Goal: Task Accomplishment & Management: Manage account settings

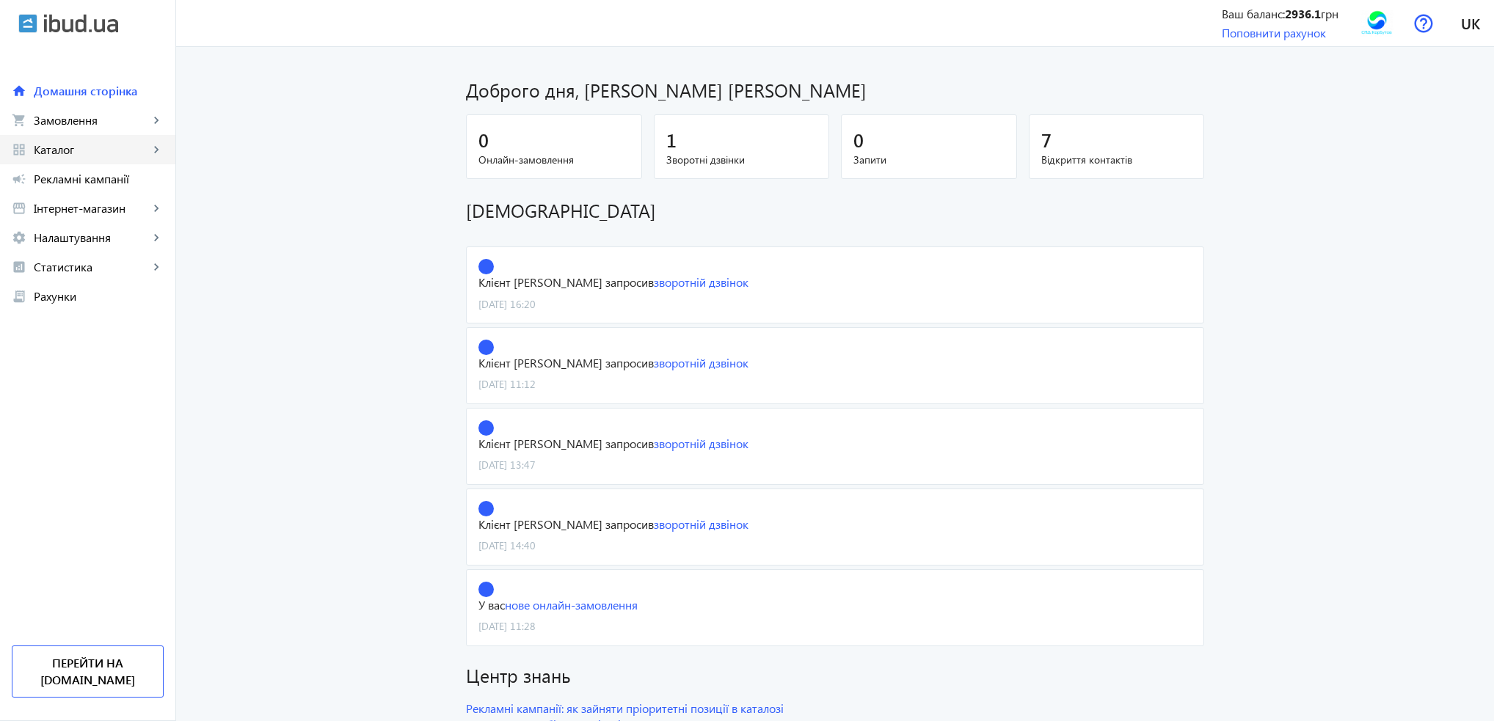
click at [79, 146] on span "Каталог" at bounding box center [91, 149] width 115 height 15
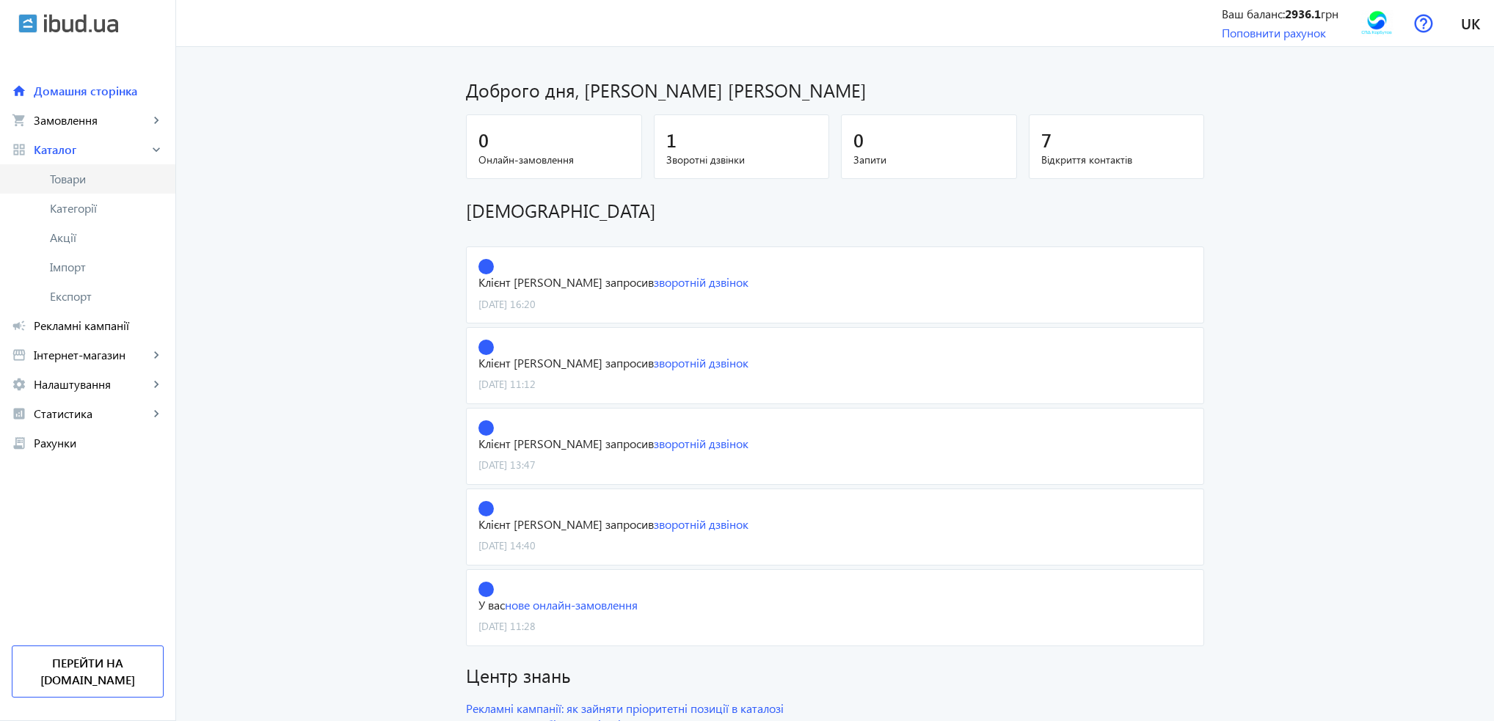
click at [79, 178] on span "Товари" at bounding box center [107, 179] width 114 height 15
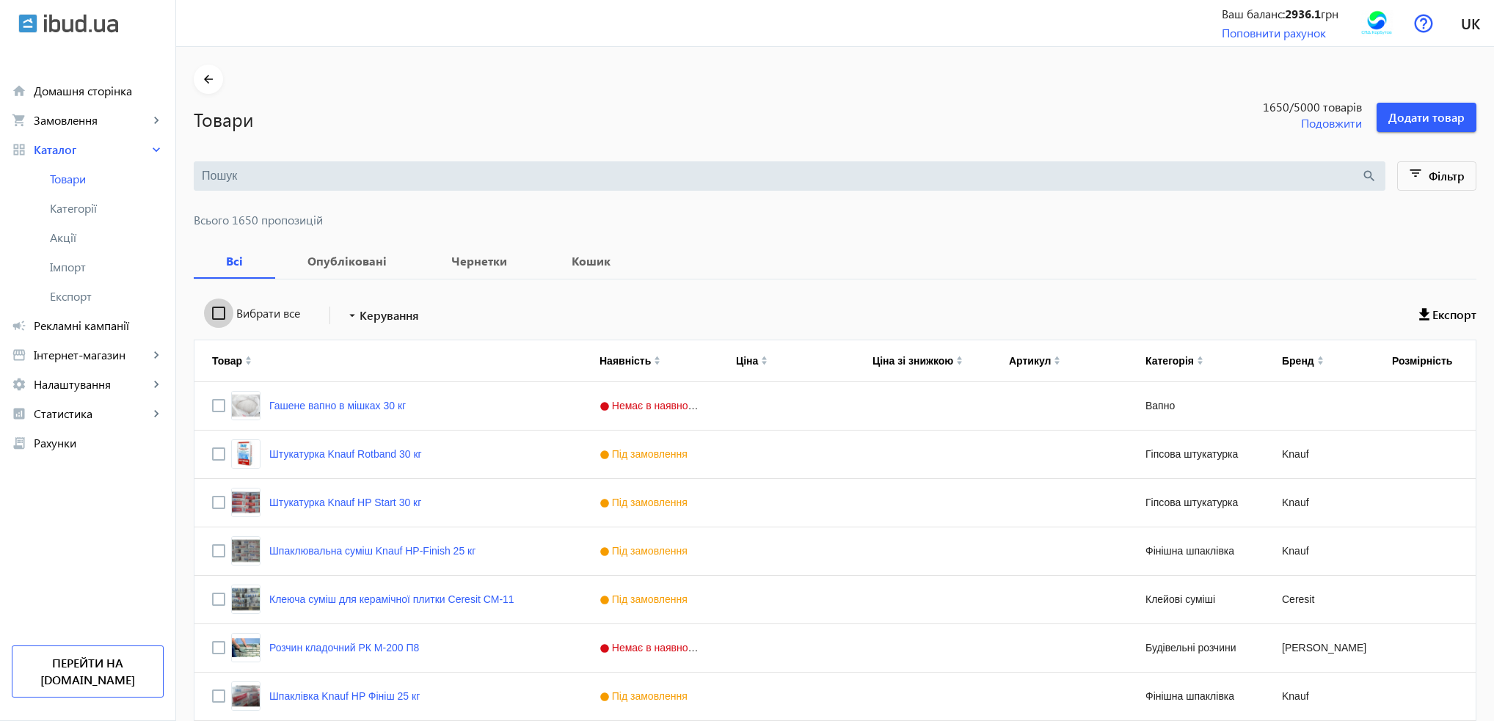
click at [214, 310] on input "Вибрати все" at bounding box center [218, 313] width 29 height 29
checkbox input "true"
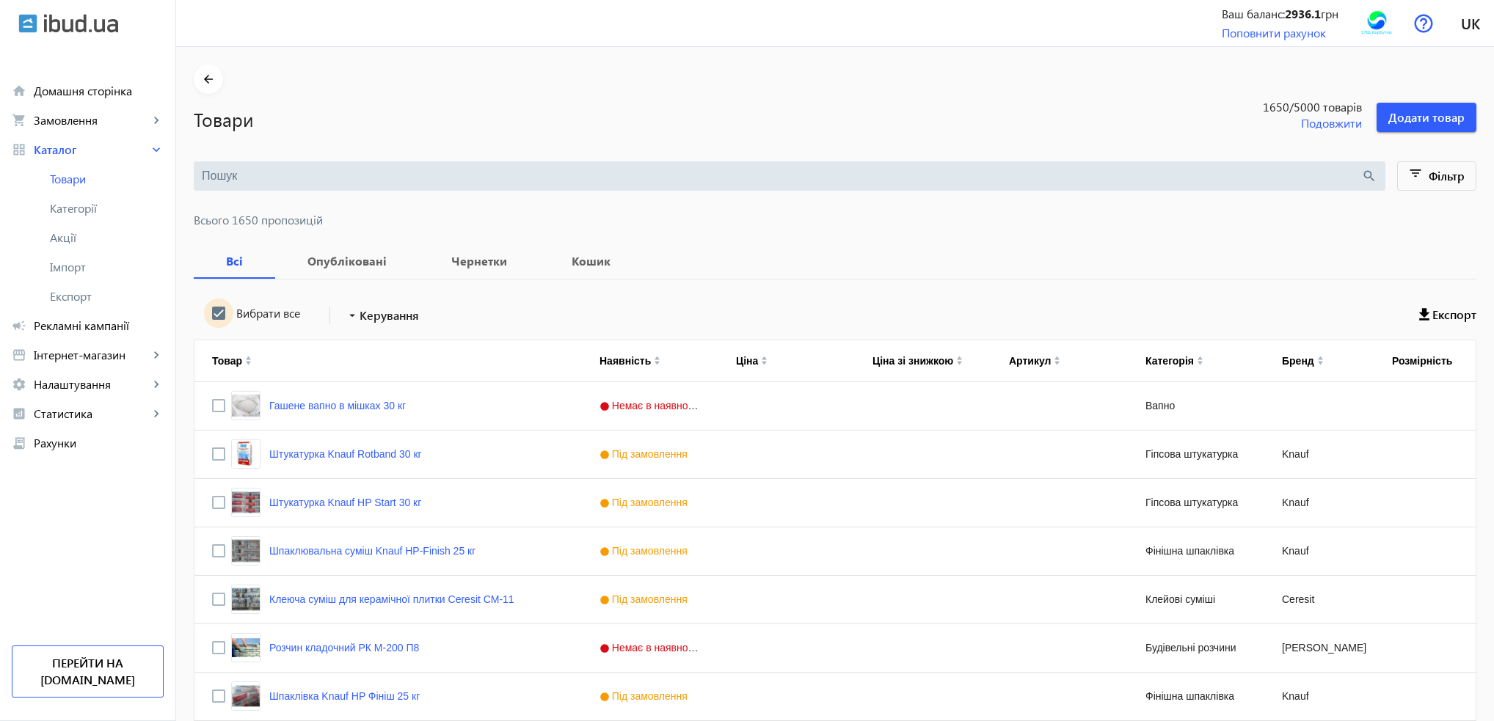
checkbox input "true"
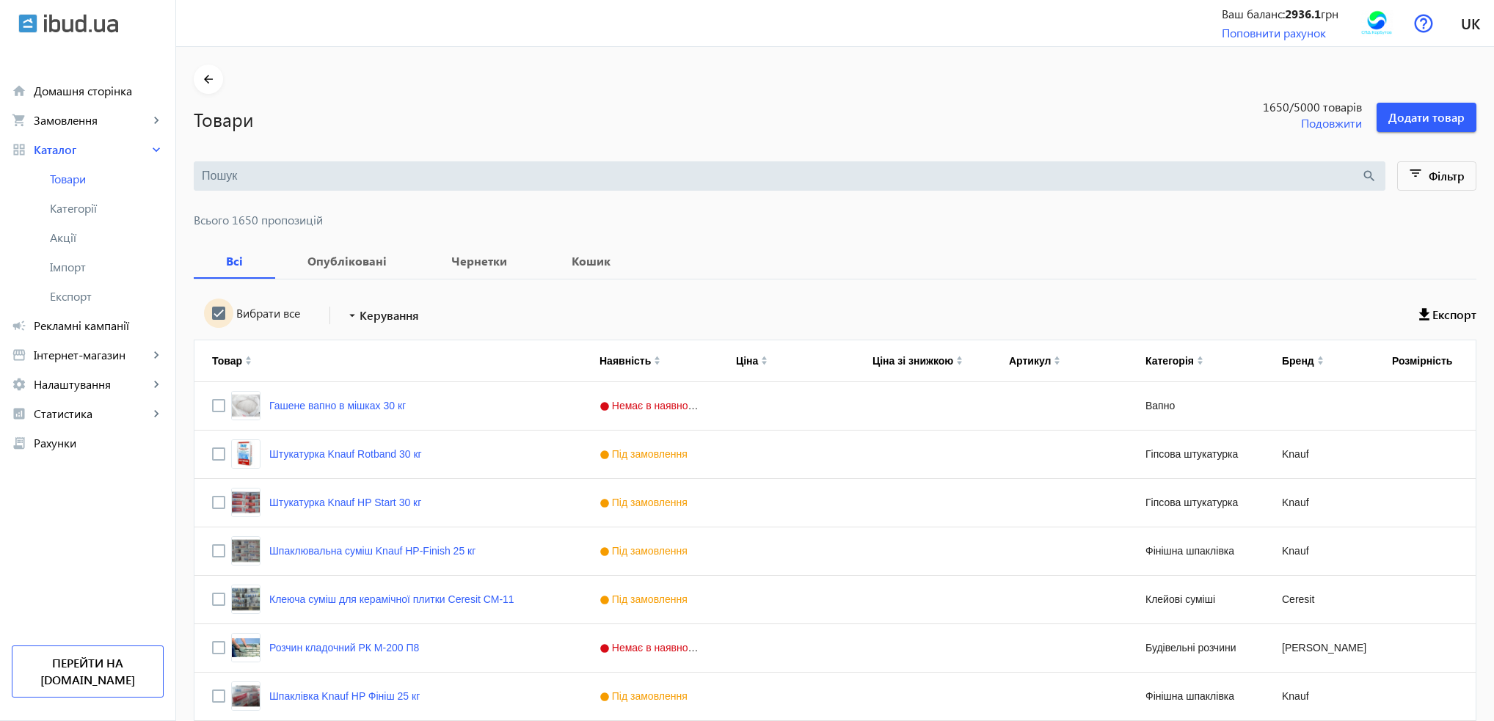
checkbox input "true"
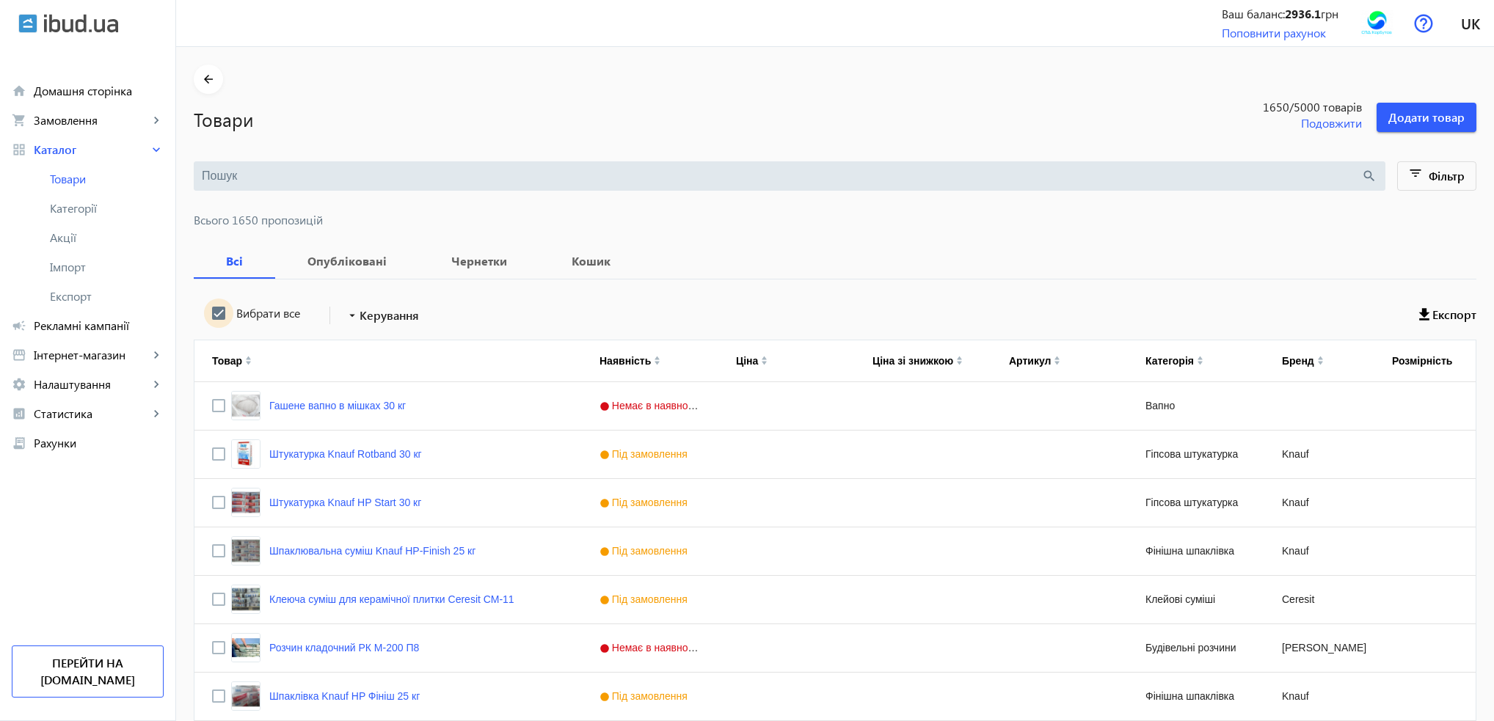
checkbox input "true"
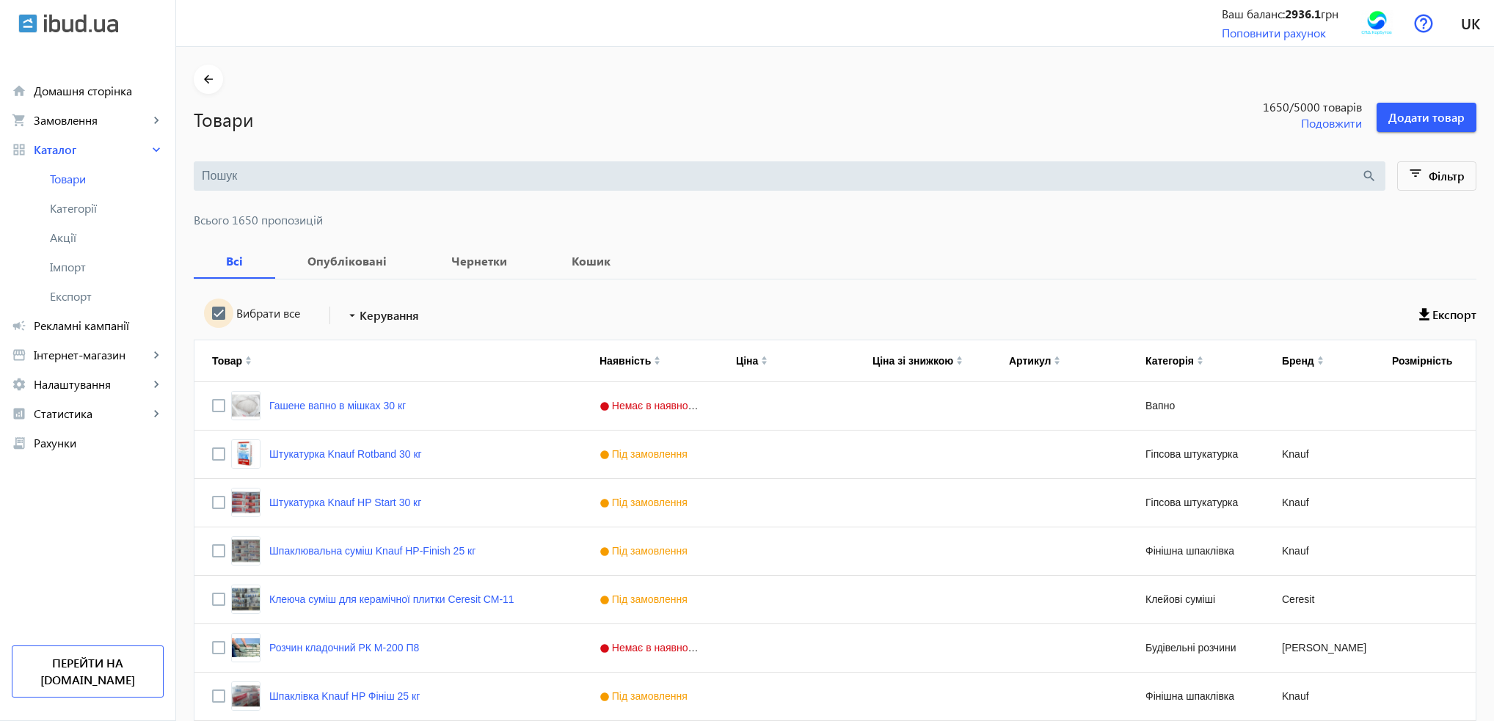
checkbox input "true"
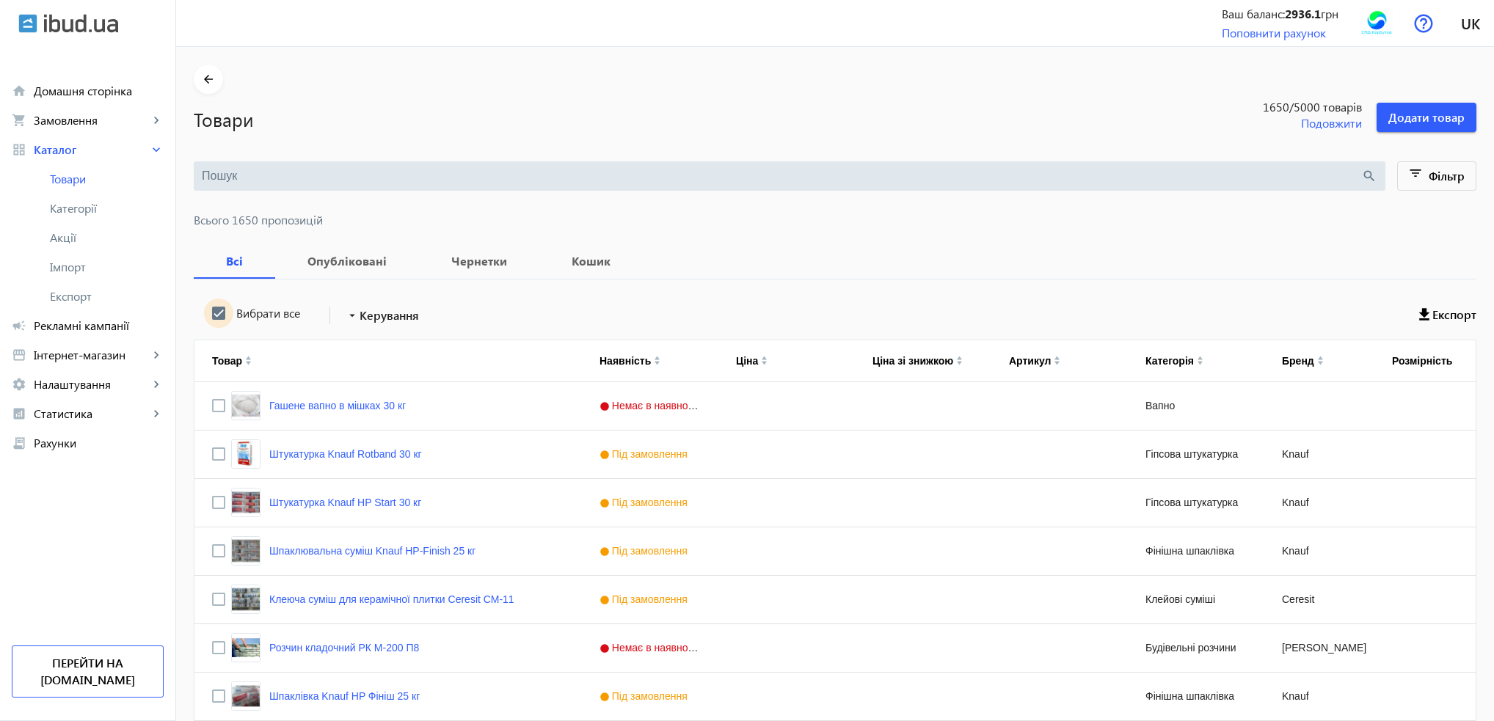
checkbox input "true"
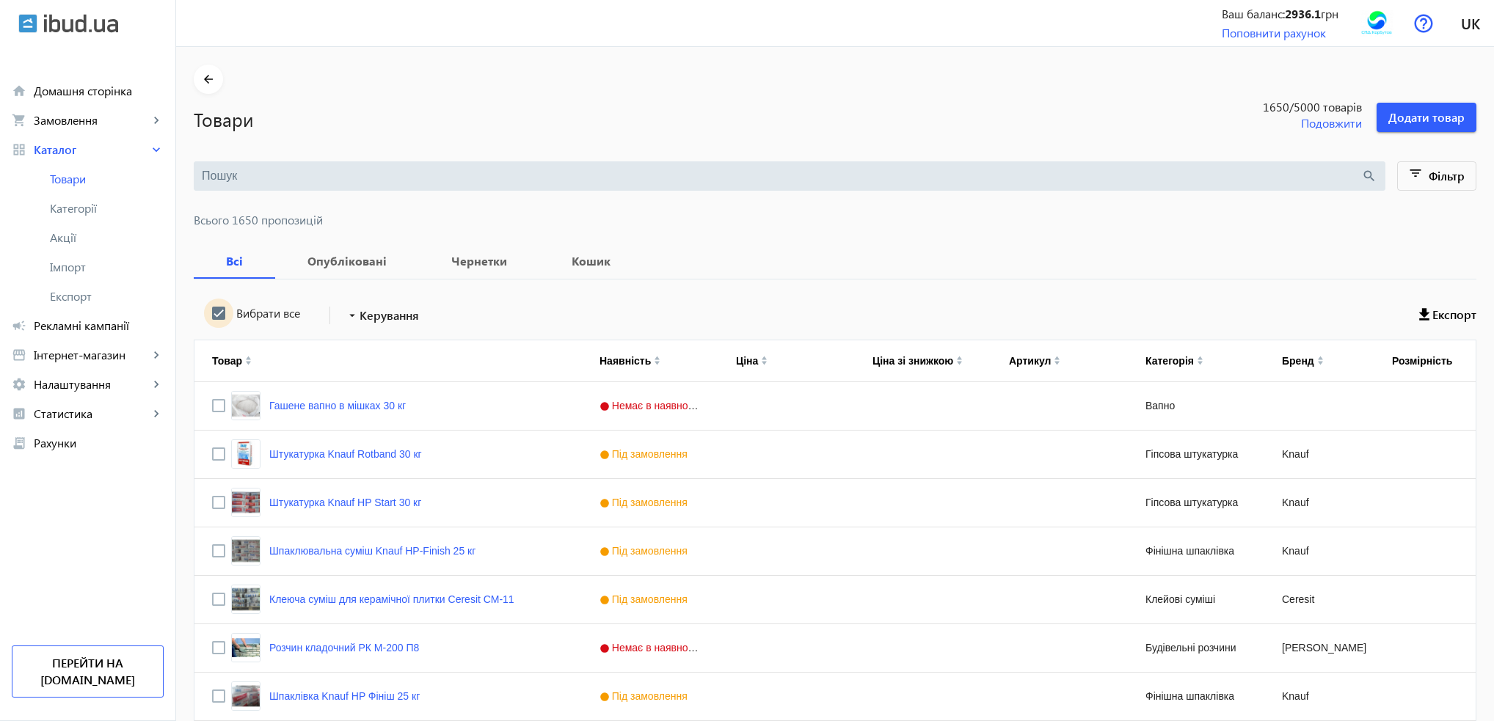
checkbox input "true"
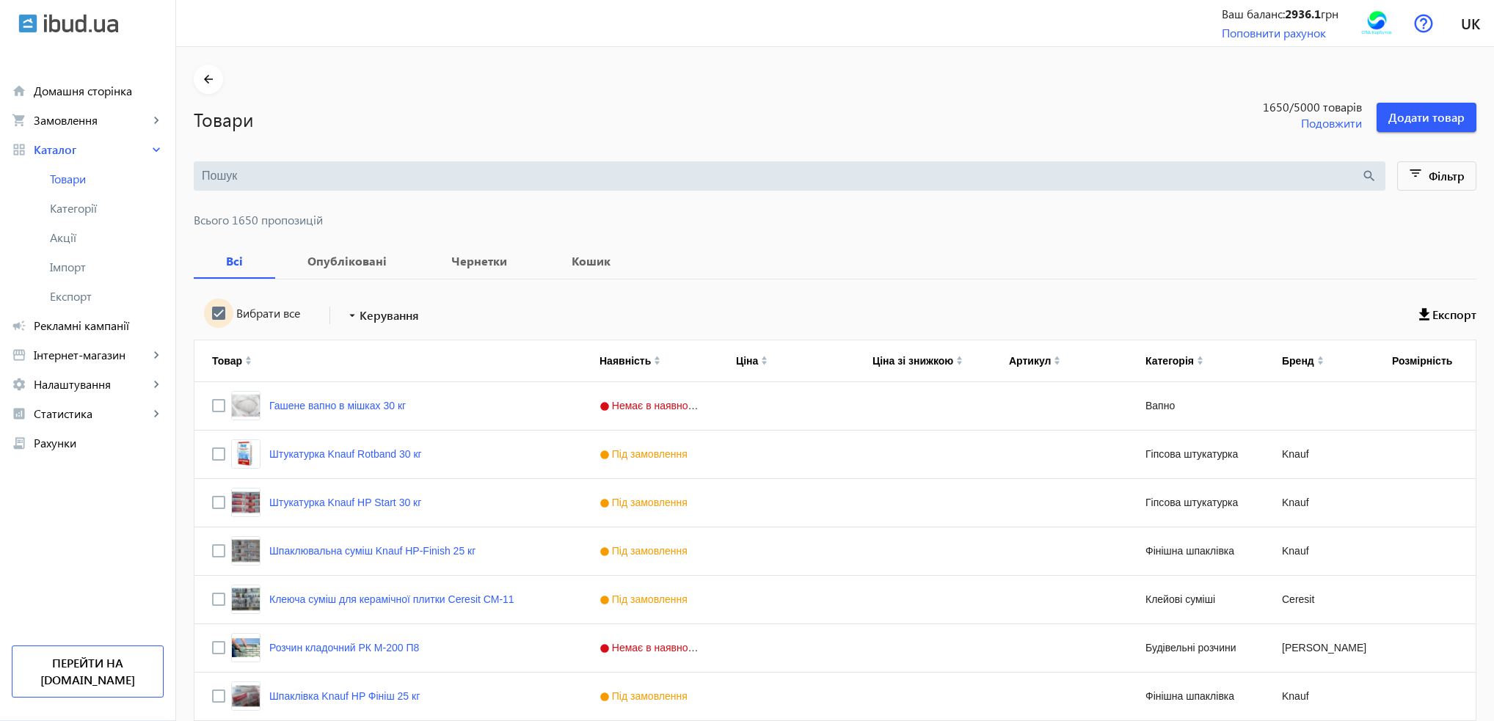
checkbox input "true"
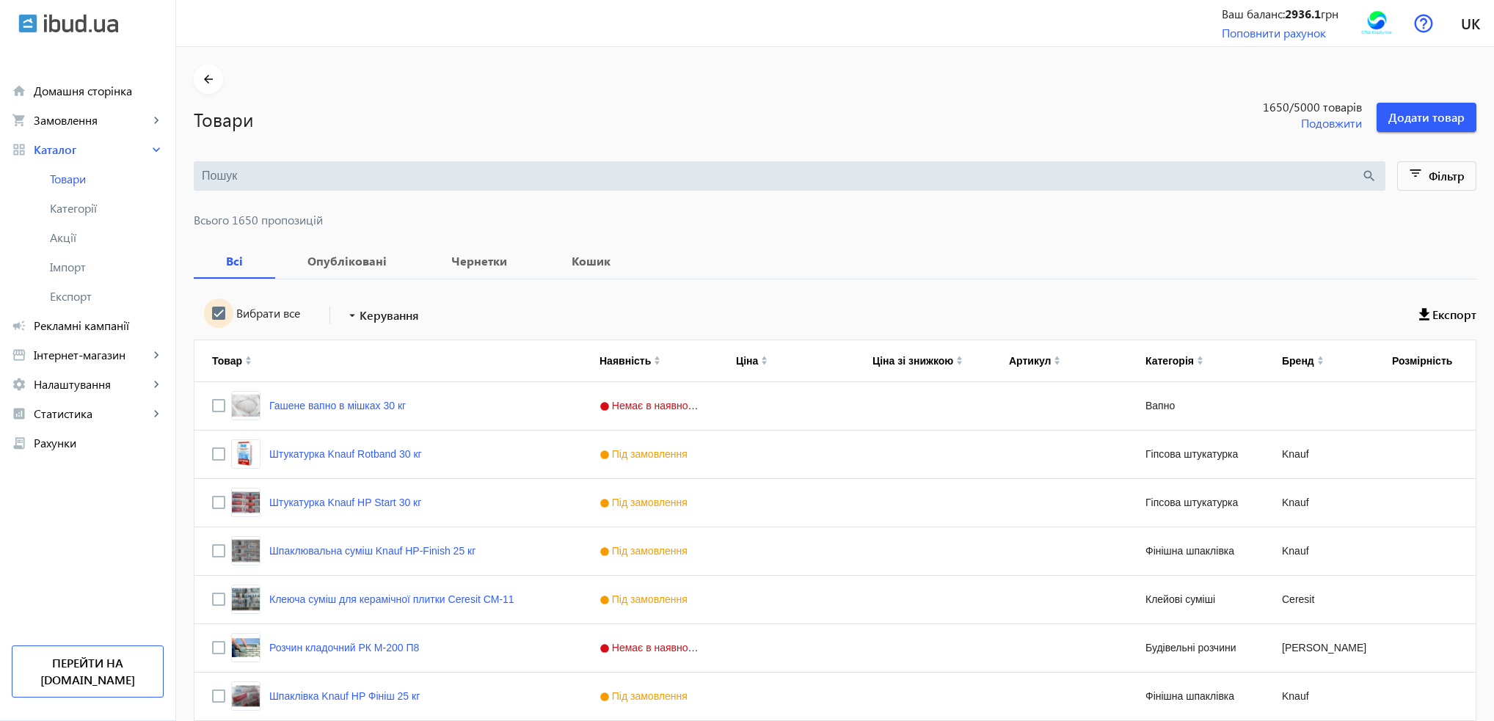
checkbox input "true"
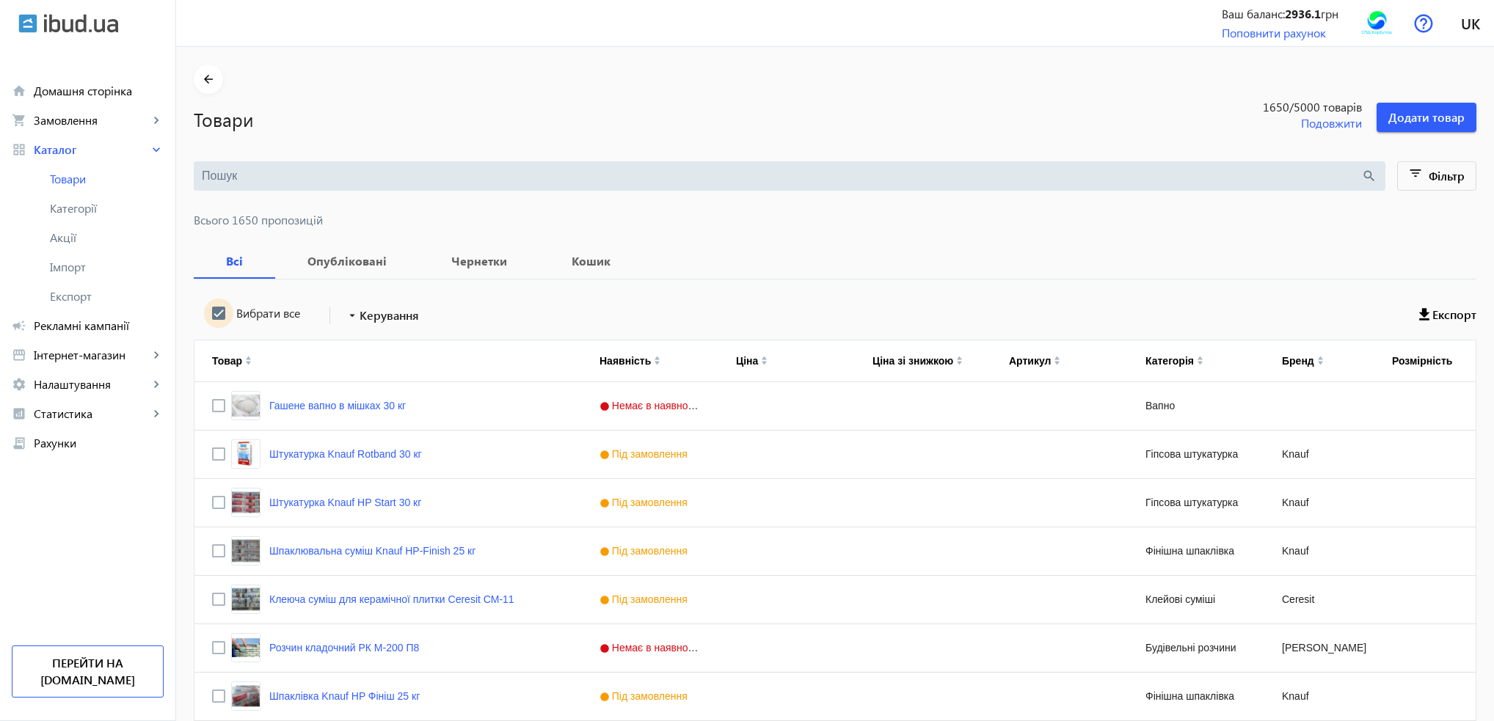
checkbox input "true"
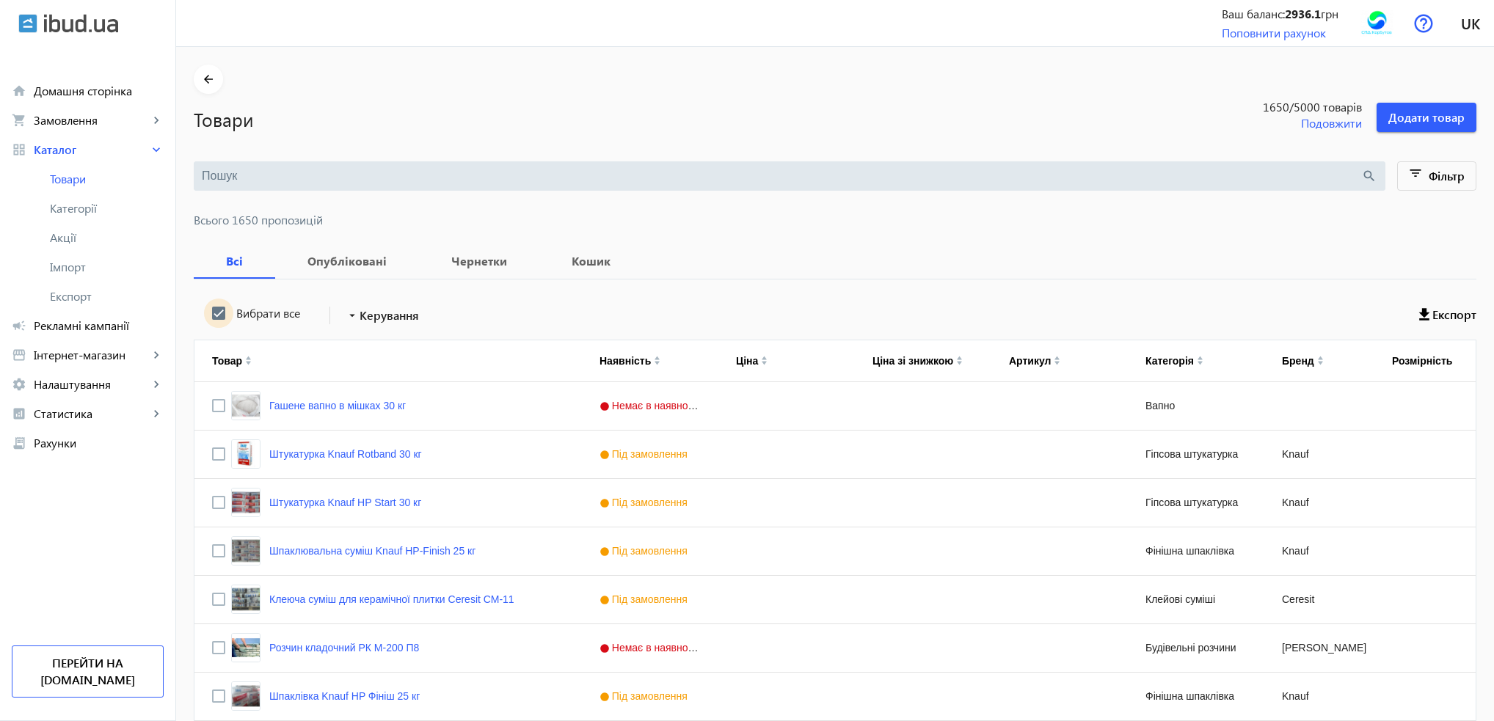
checkbox input "true"
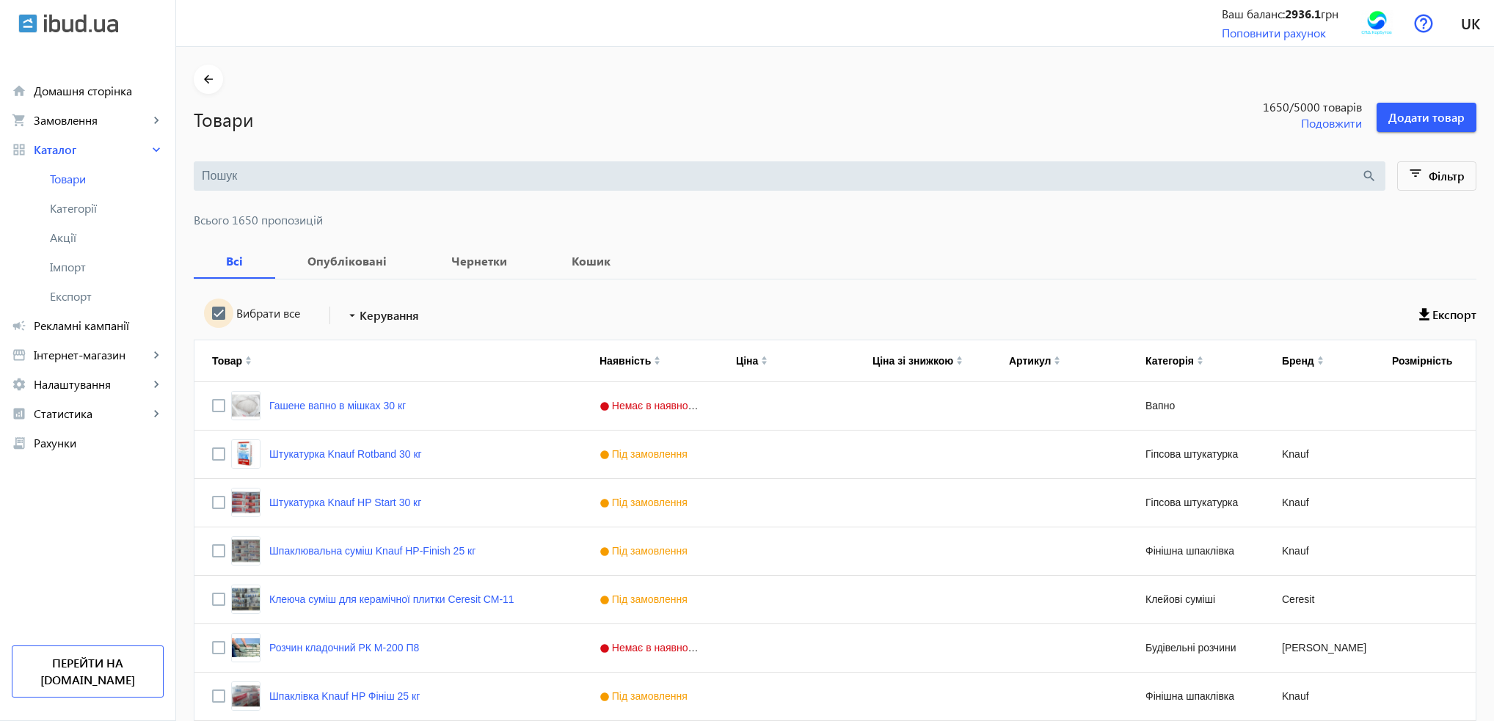
checkbox input "true"
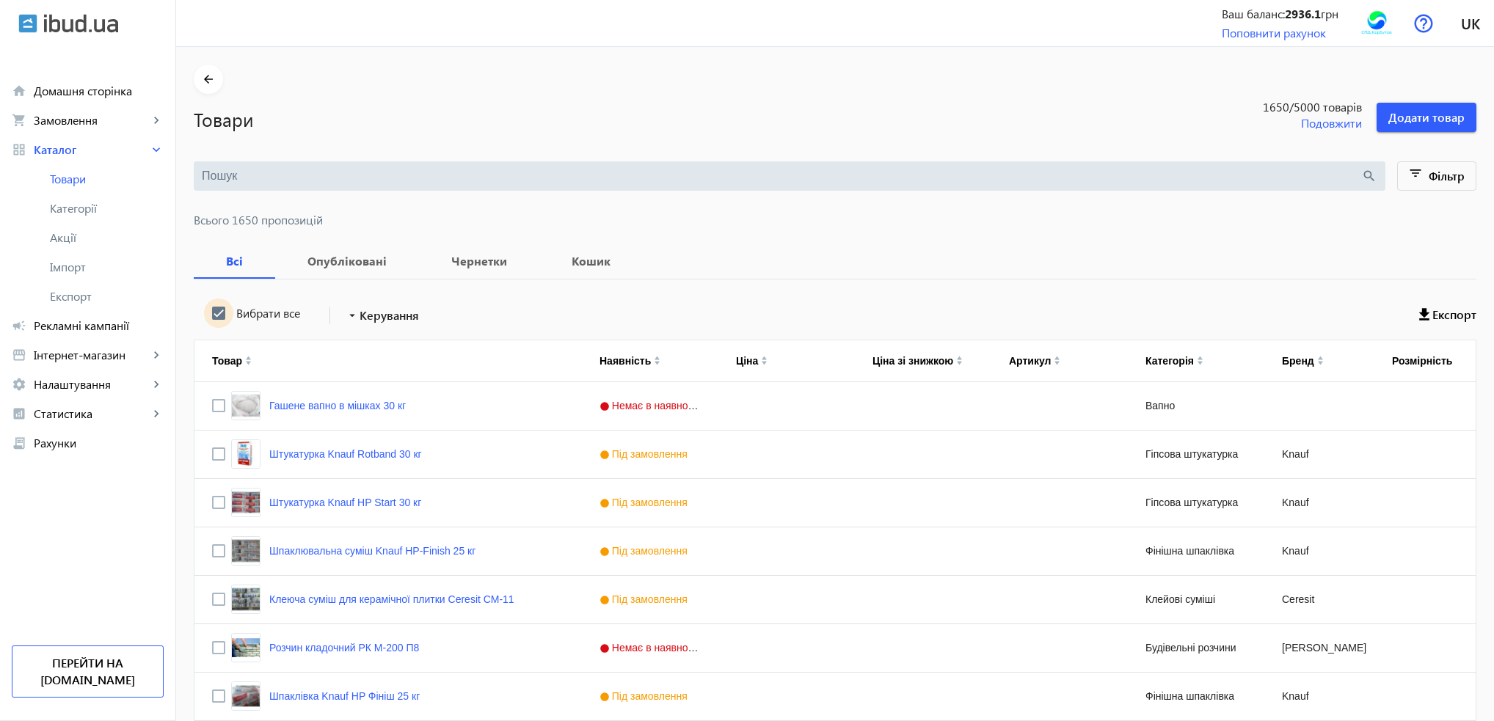
checkbox input "true"
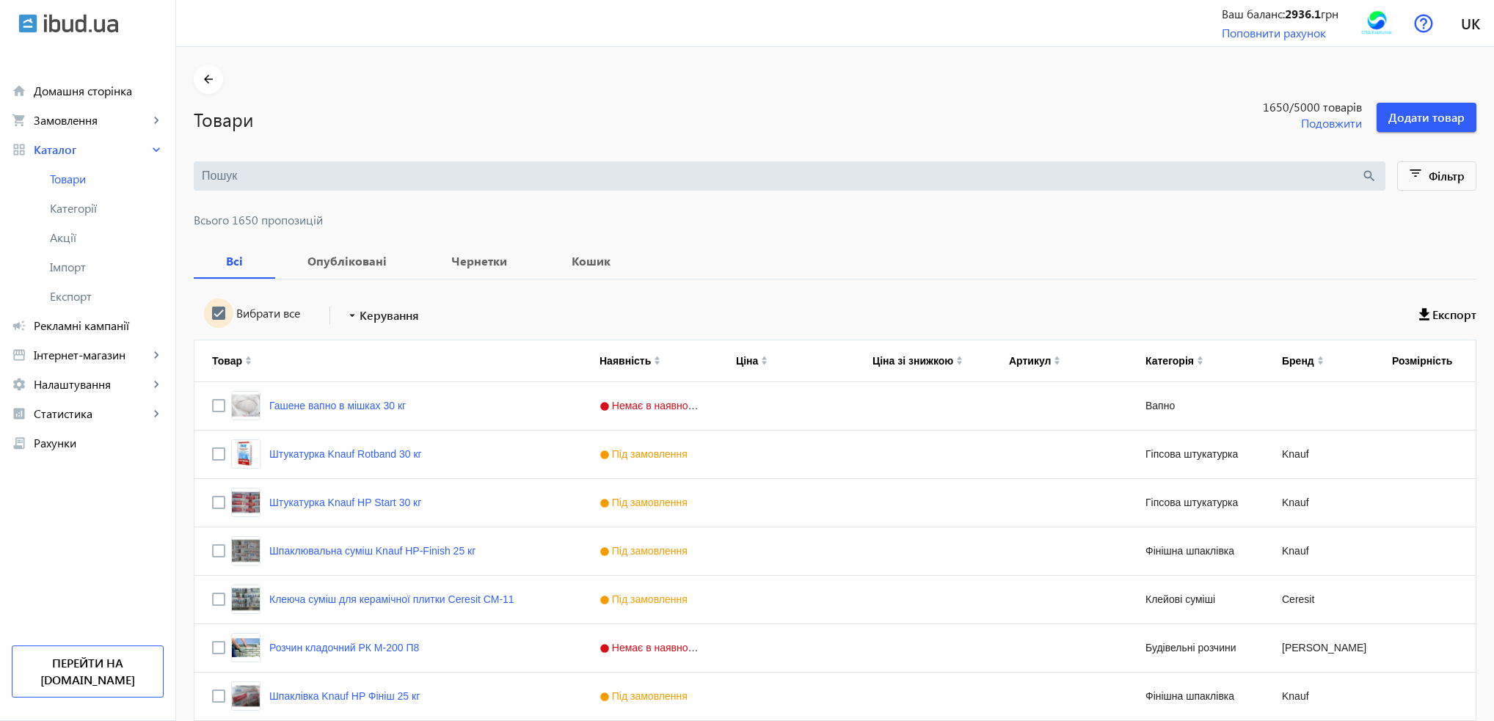
checkbox input "true"
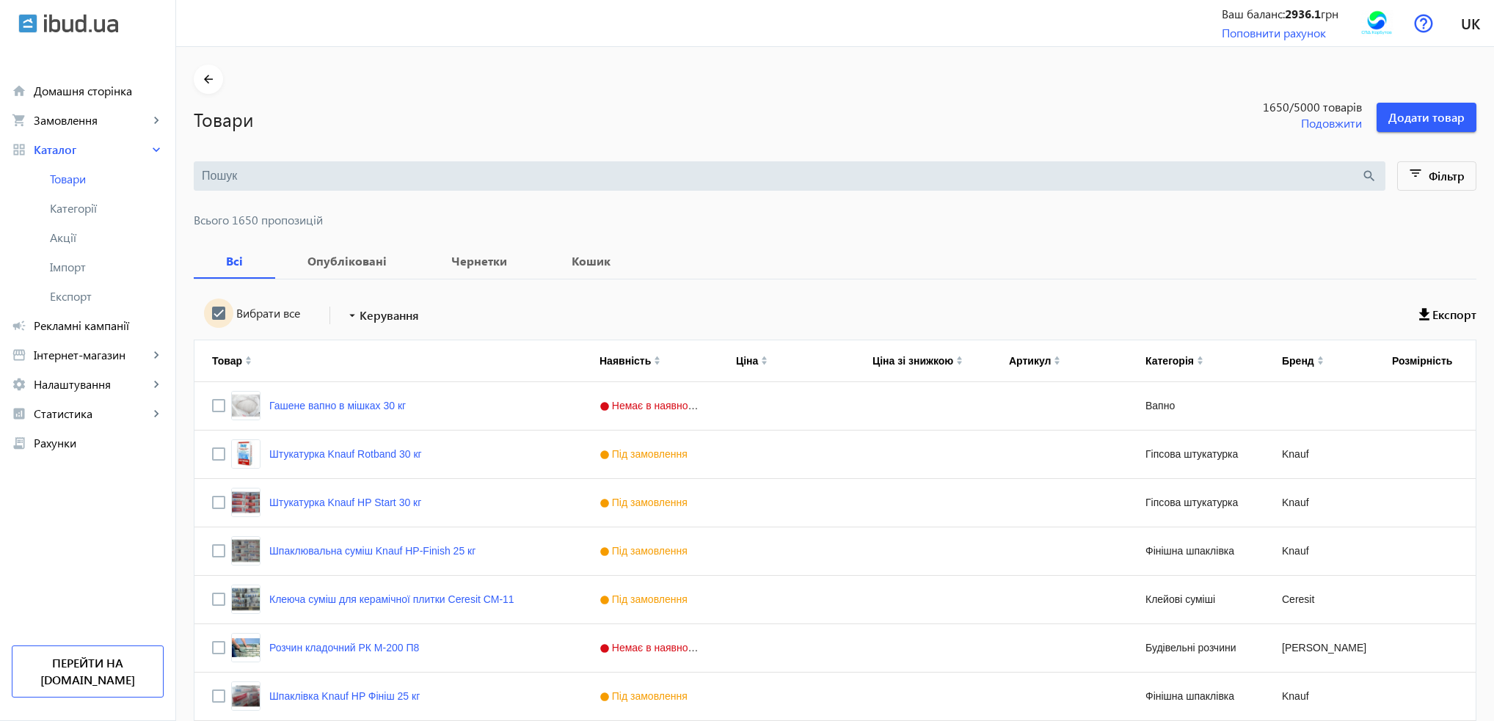
checkbox input "true"
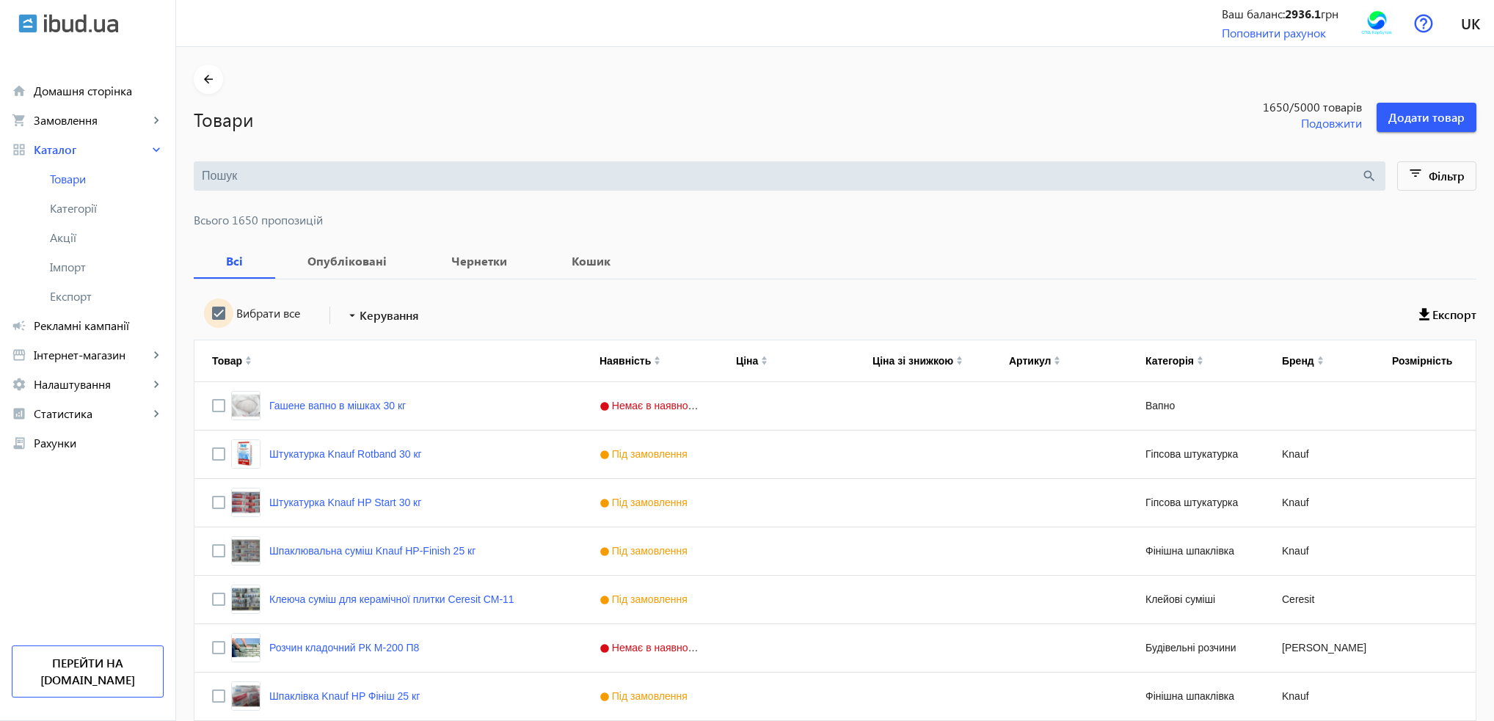
checkbox input "true"
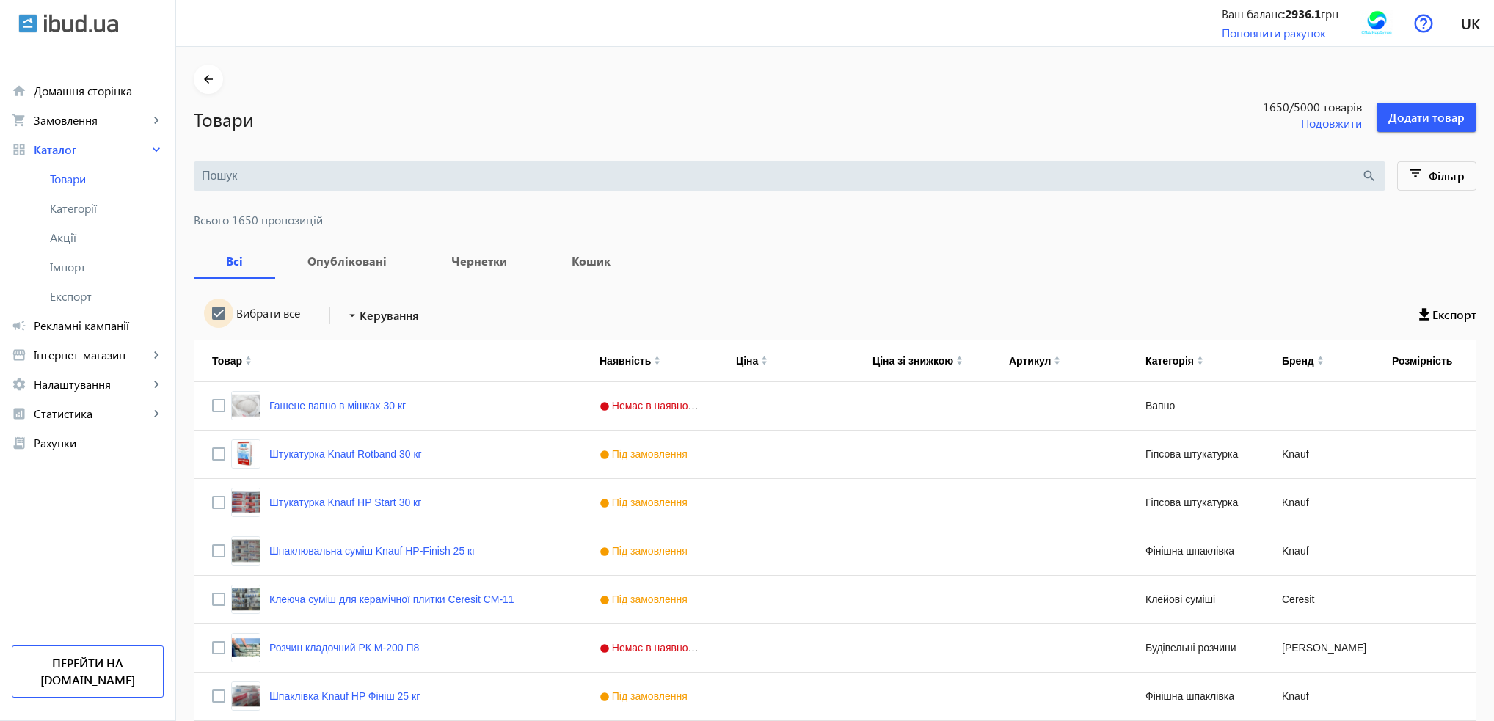
checkbox input "true"
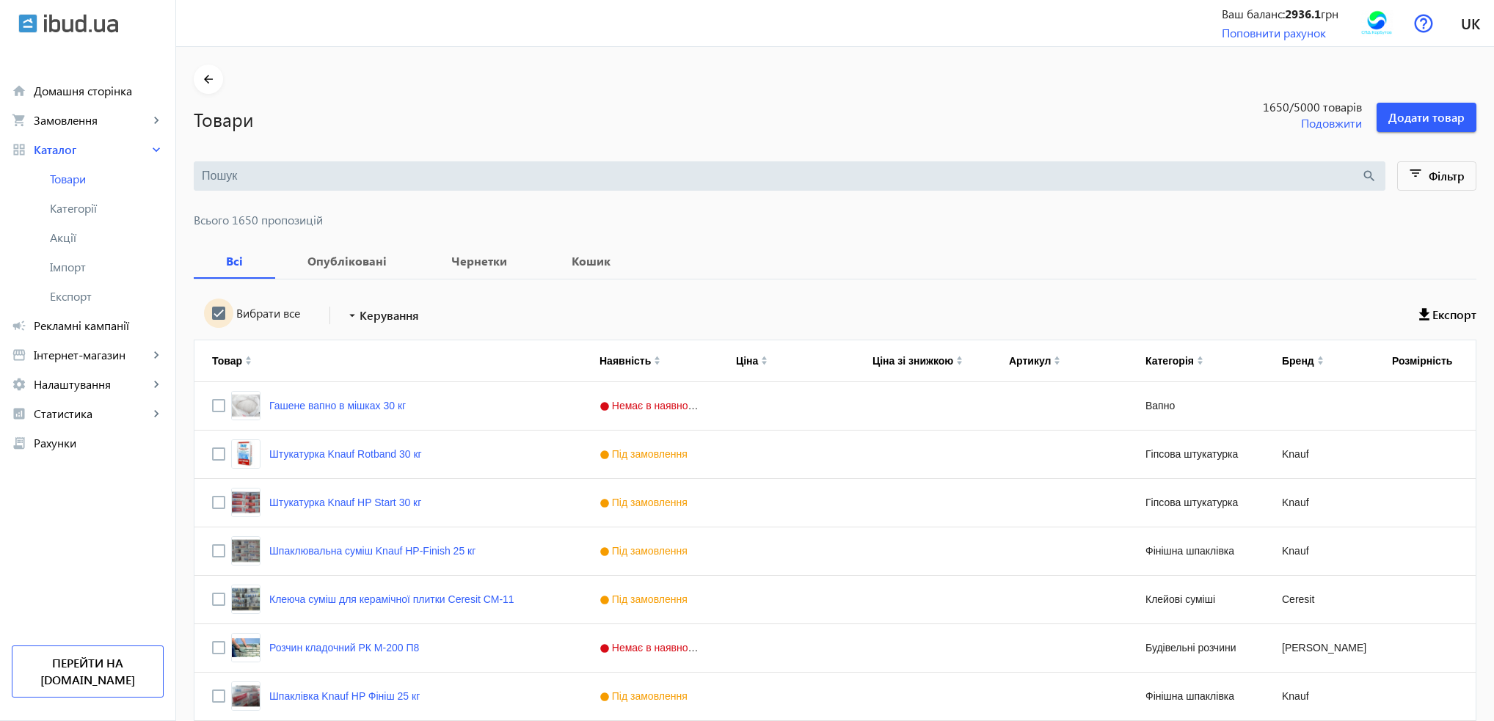
checkbox input "true"
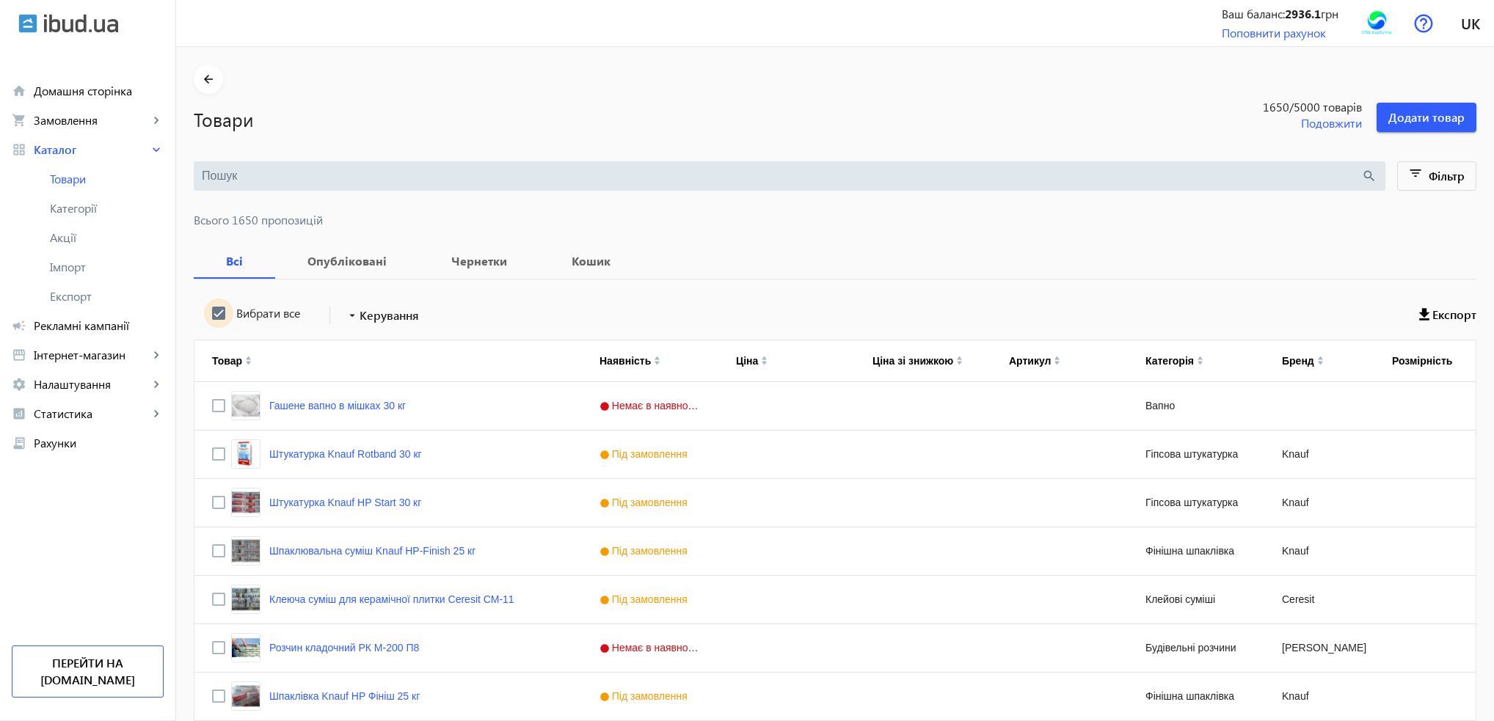
checkbox input "true"
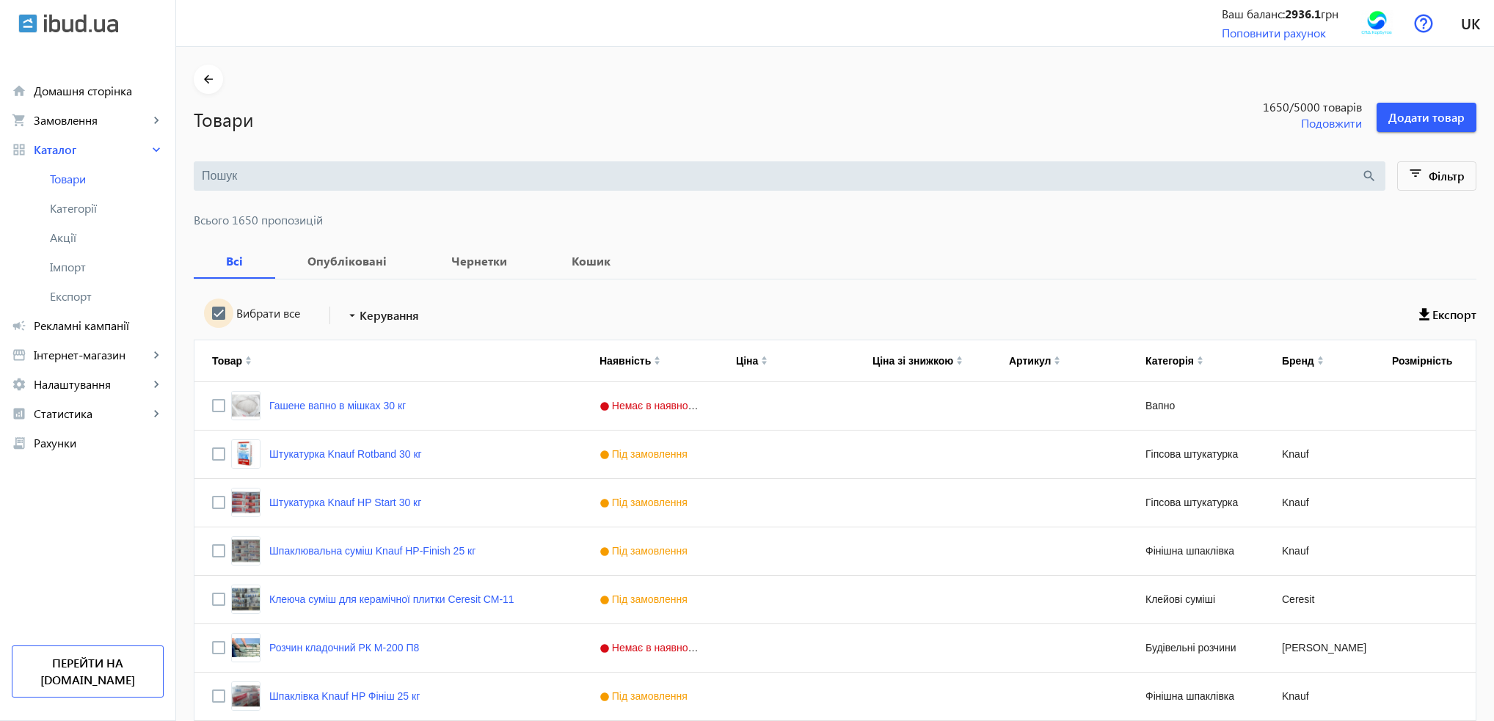
checkbox input "true"
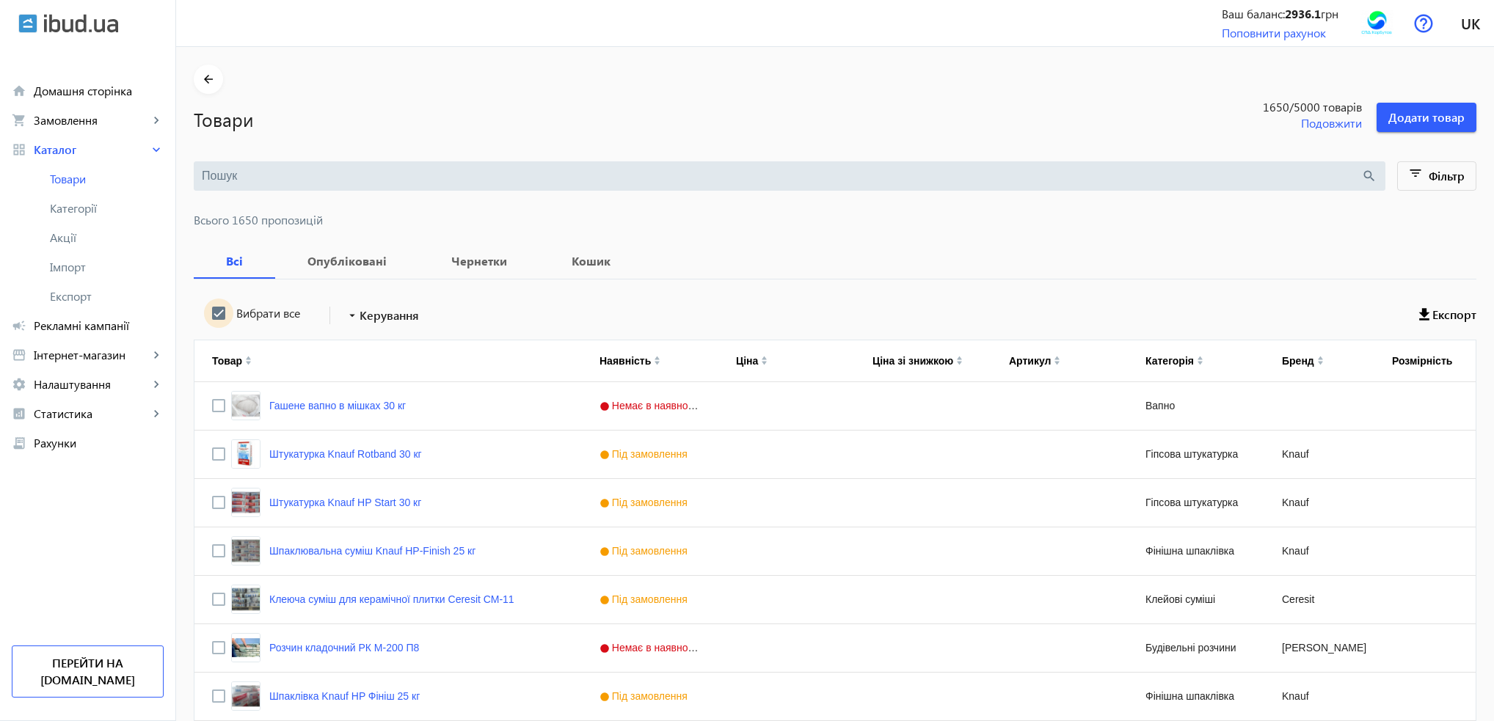
checkbox input "true"
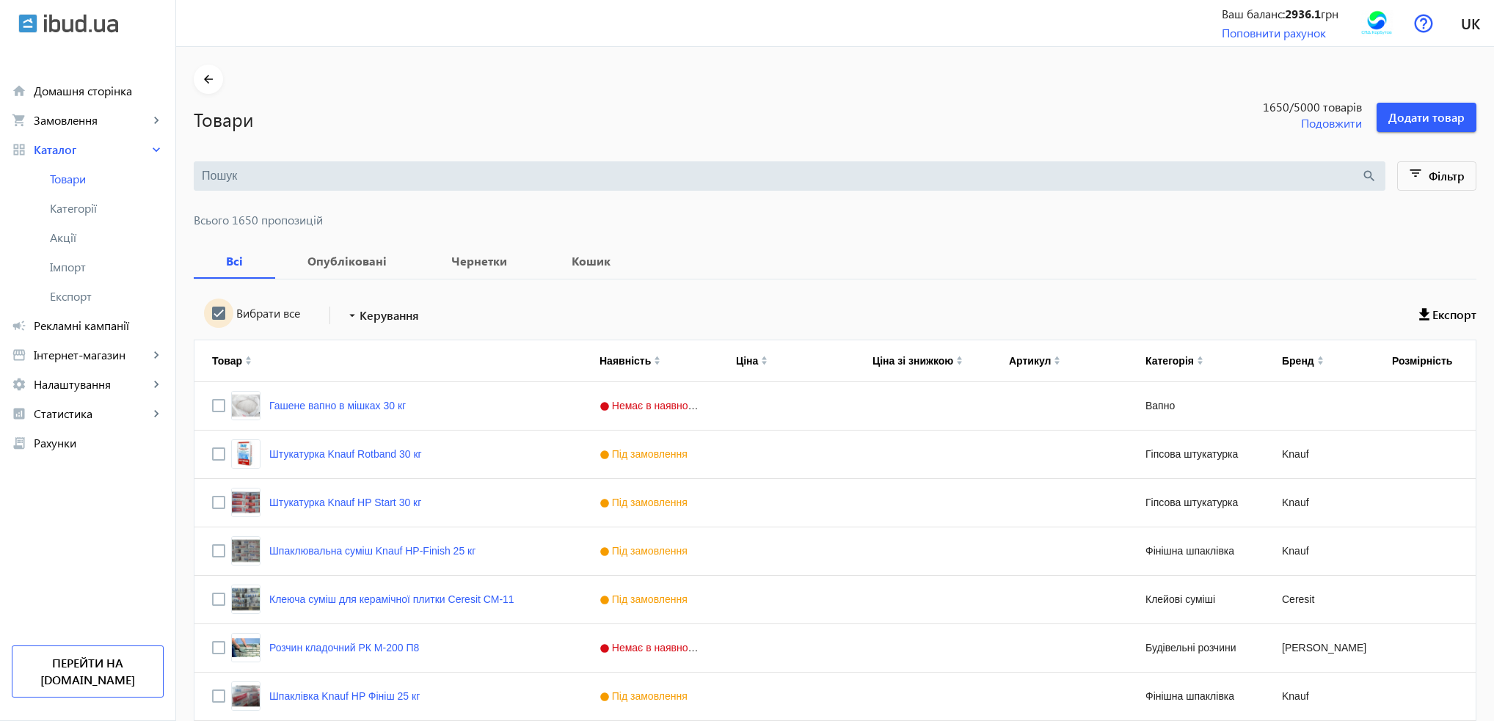
checkbox input "true"
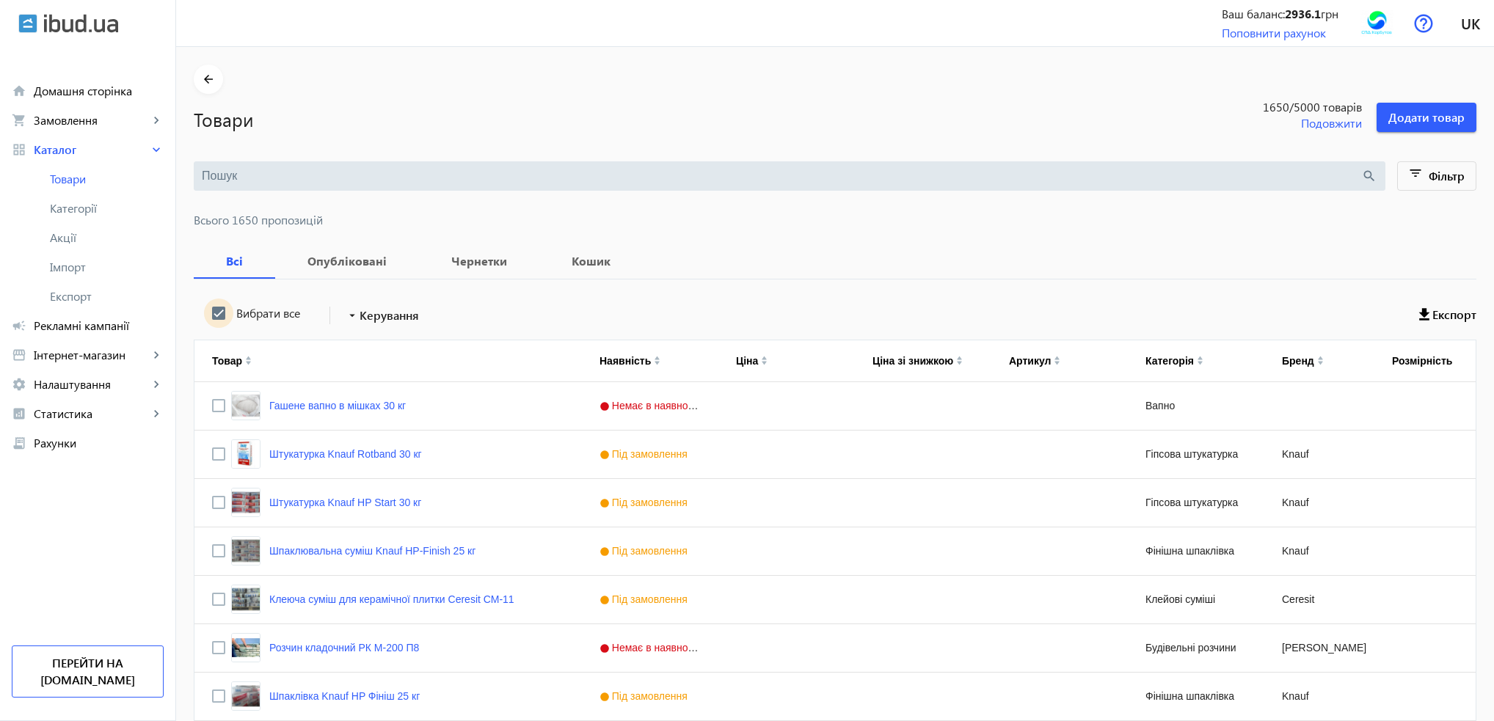
checkbox input "true"
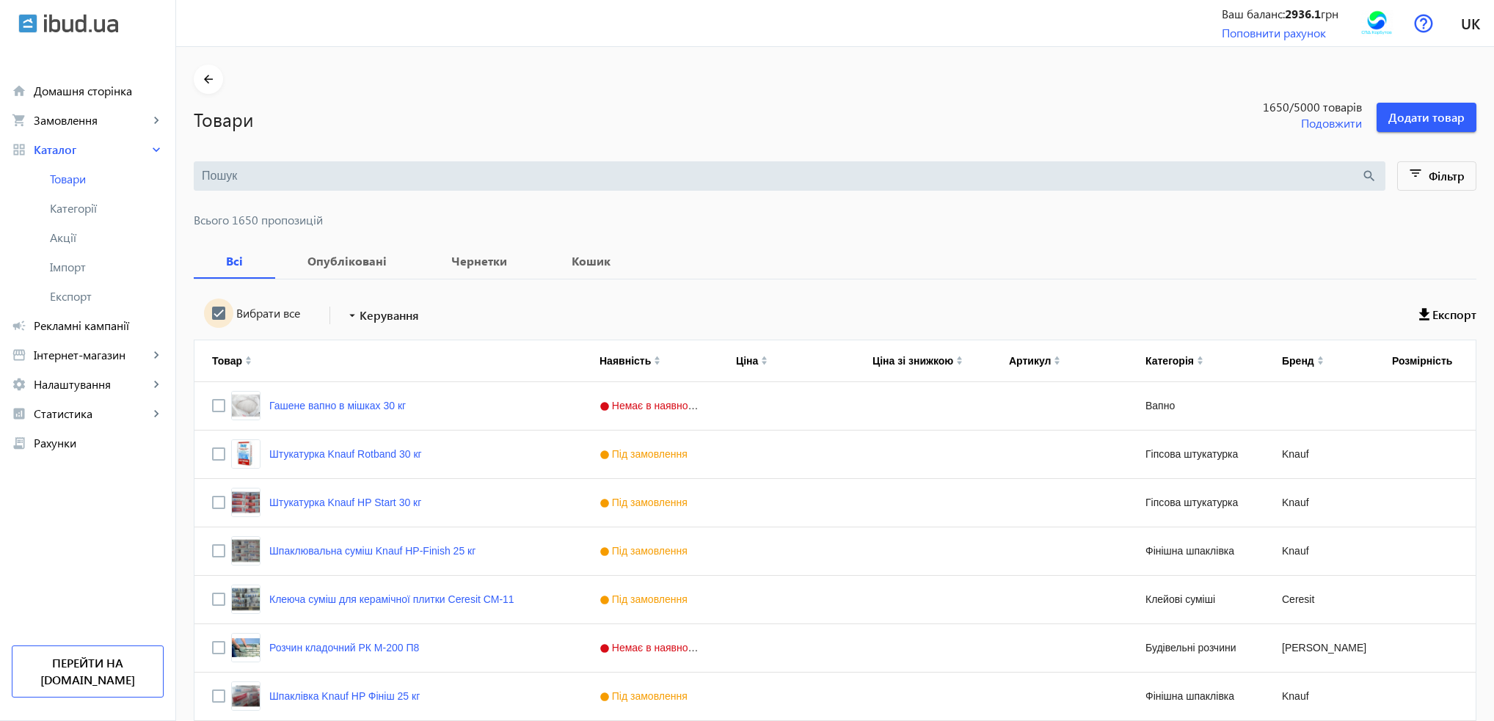
checkbox input "true"
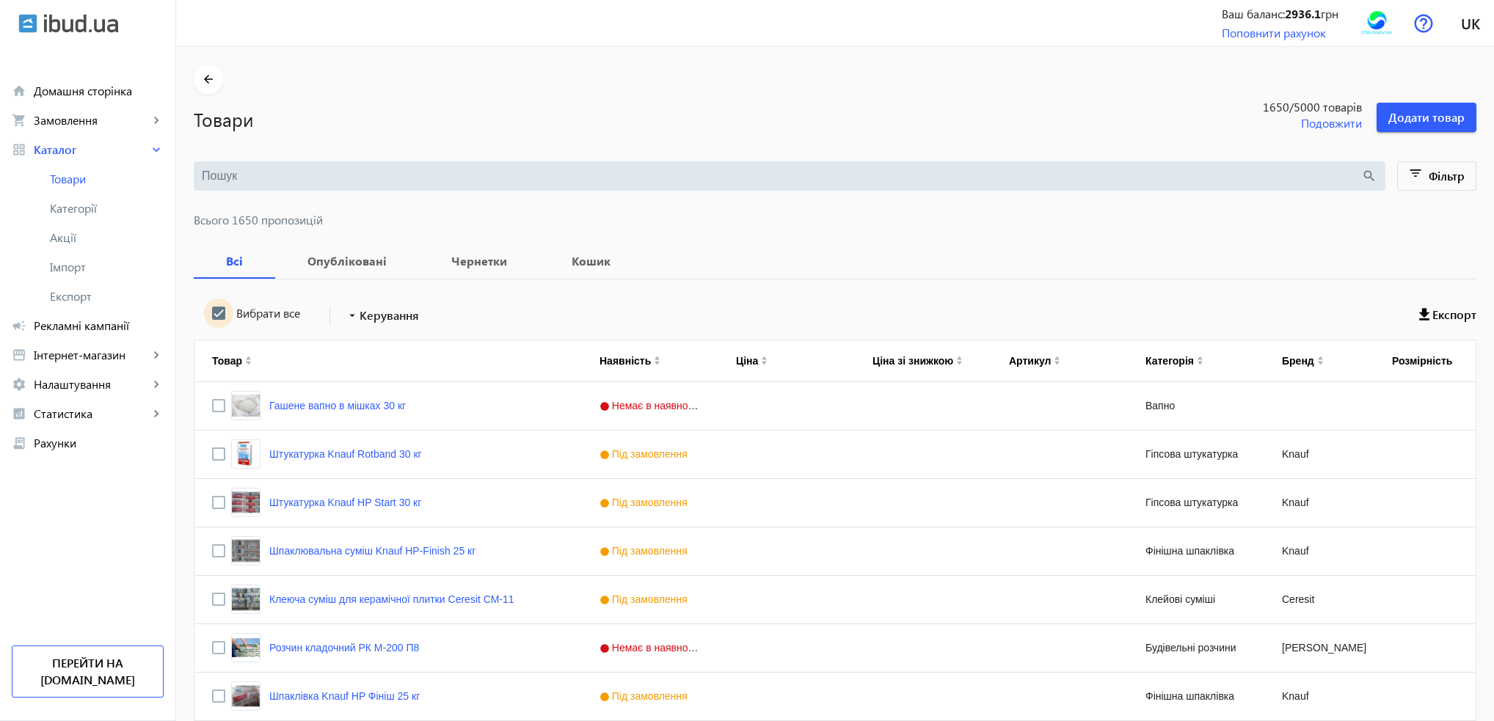
checkbox input "true"
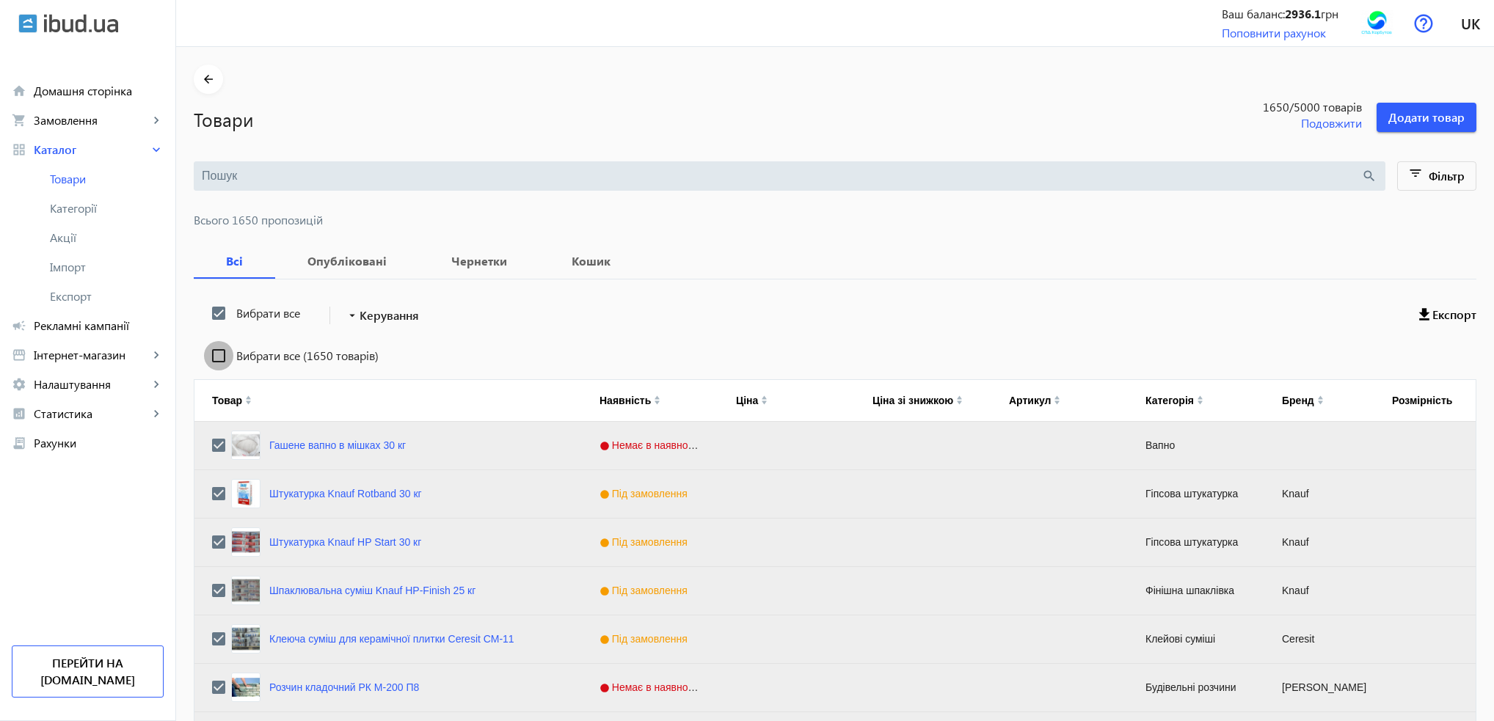
click at [204, 354] on input "Вибрати все (1650 товарів)" at bounding box center [218, 355] width 29 height 29
checkbox input "true"
click at [352, 322] on span at bounding box center [382, 315] width 86 height 35
click at [354, 330] on span "Підняти вгору" at bounding box center [432, 325] width 177 height 12
